Goal: Find specific page/section: Find specific page/section

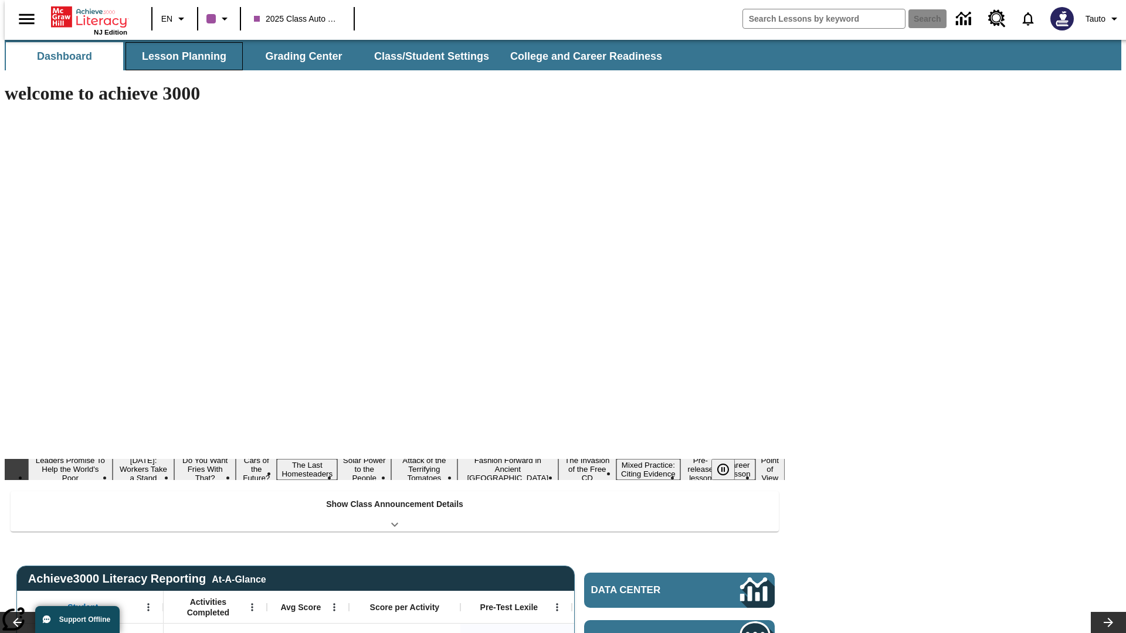
click at [179, 56] on button "Lesson Planning" at bounding box center [184, 56] width 117 height 28
